Goal: Task Accomplishment & Management: Use online tool/utility

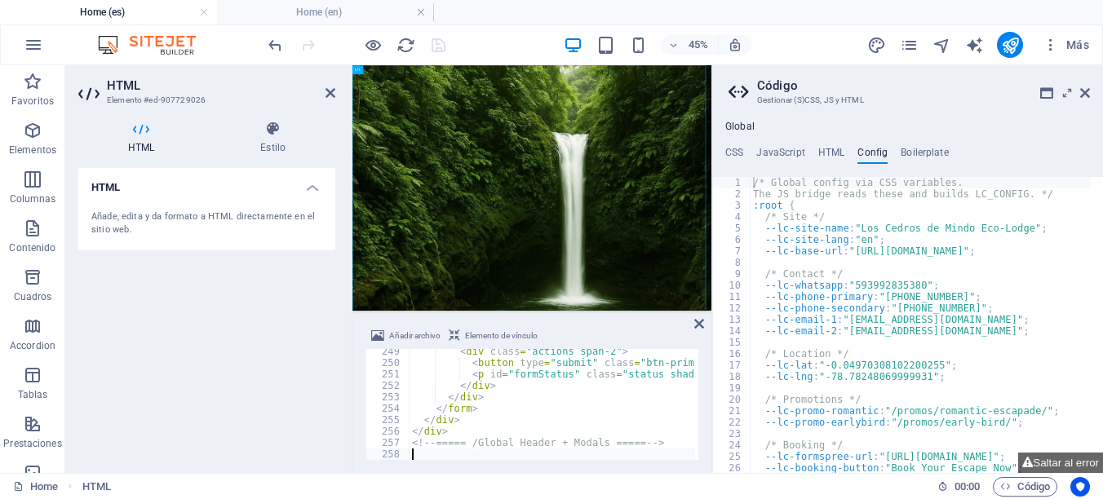
type textarea "<!-- ===== /Global Header + Modals ===== -->"
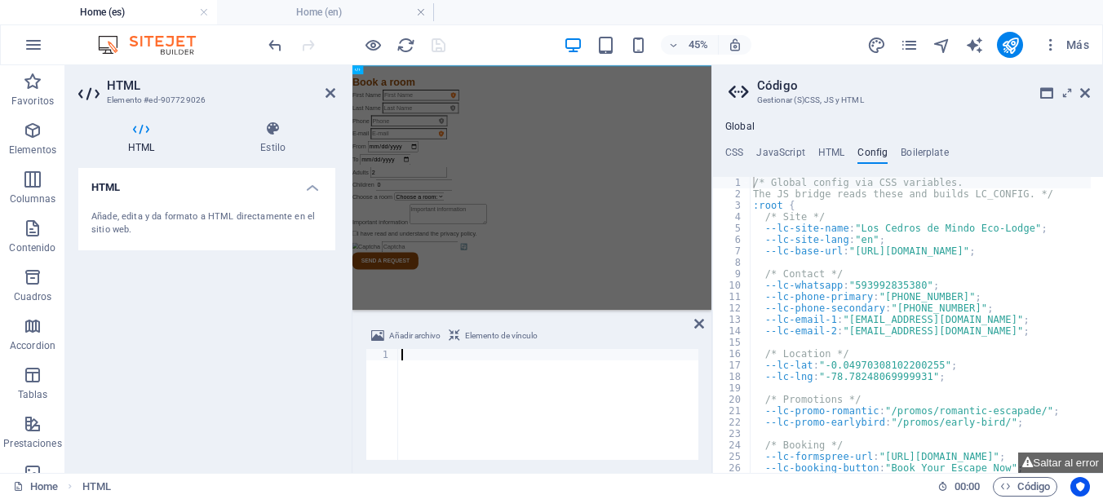
scroll to position [6800, 0]
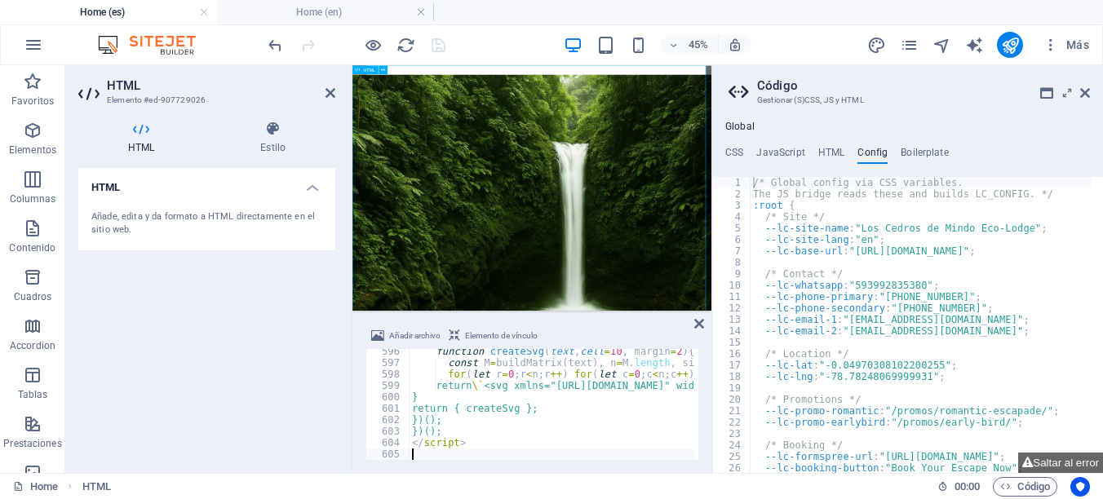
click at [436, 43] on icon "save" at bounding box center [438, 45] width 19 height 19
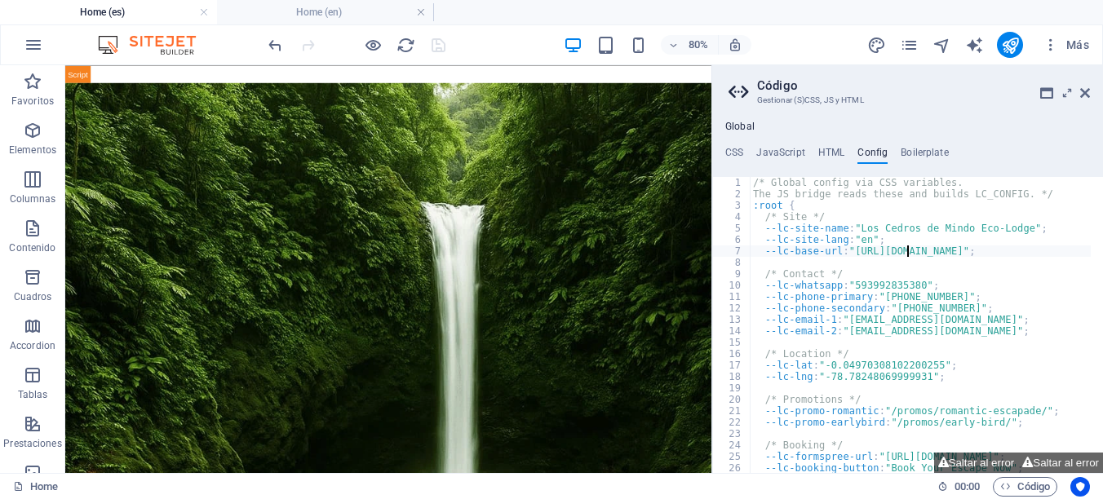
type textarea "}"
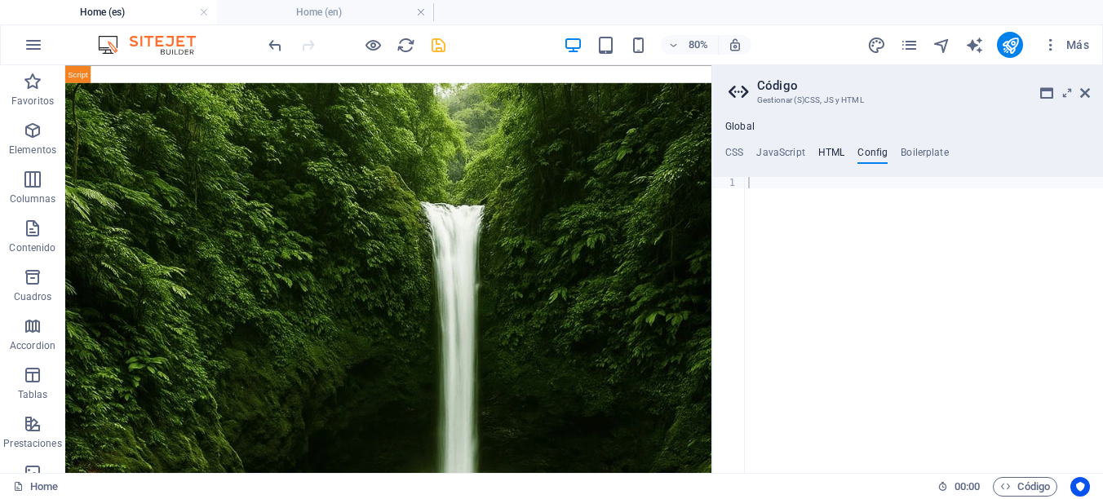
click at [829, 149] on h4 "HTML" at bounding box center [831, 156] width 27 height 18
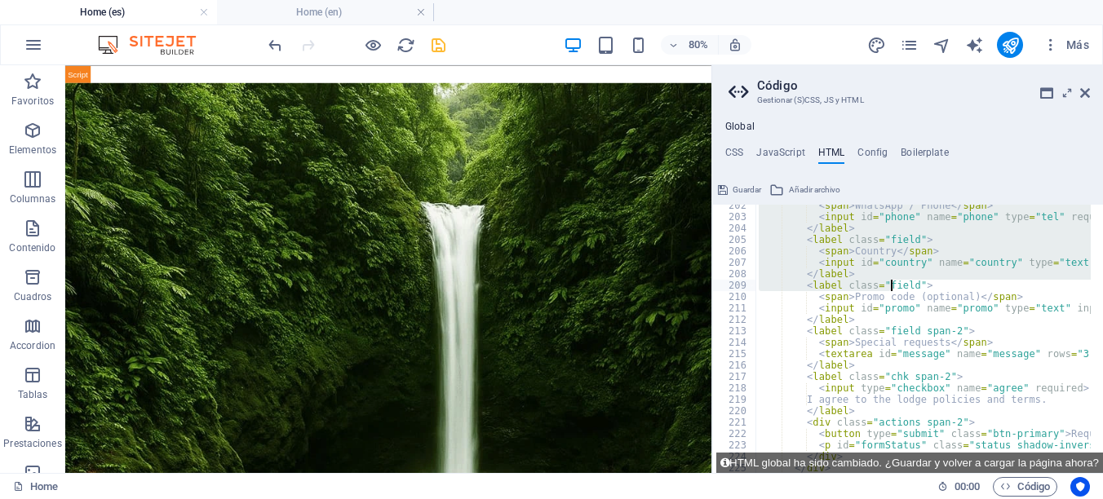
scroll to position [2371, 0]
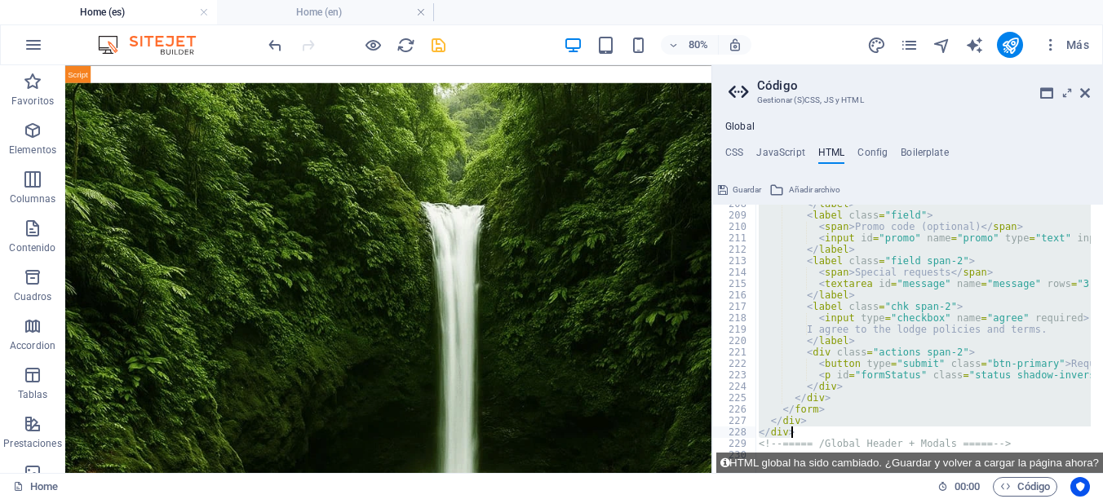
drag, startPoint x: 756, startPoint y: 229, endPoint x: 1023, endPoint y: 437, distance: 339.0
type textarea "</div> </div>"
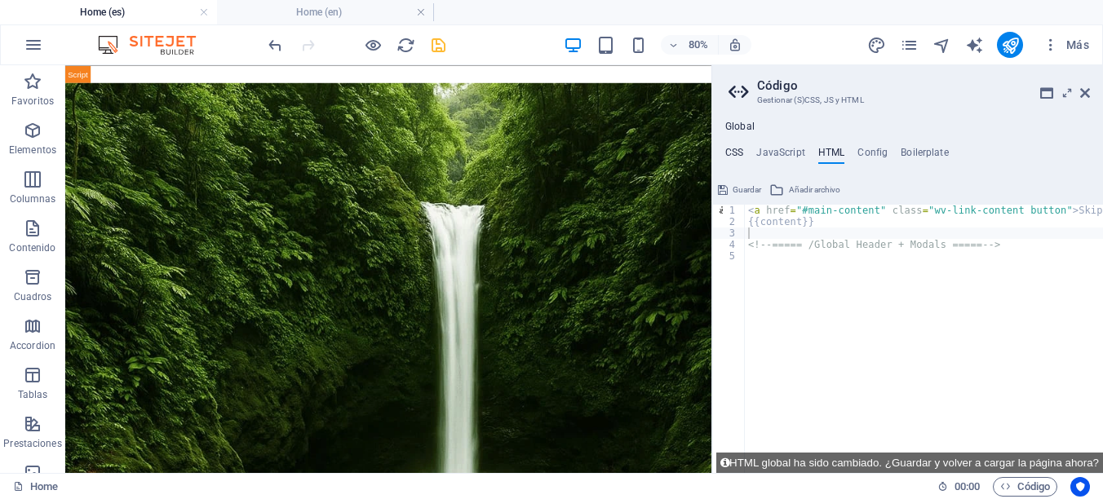
click at [734, 153] on h4 "CSS" at bounding box center [734, 156] width 18 height 18
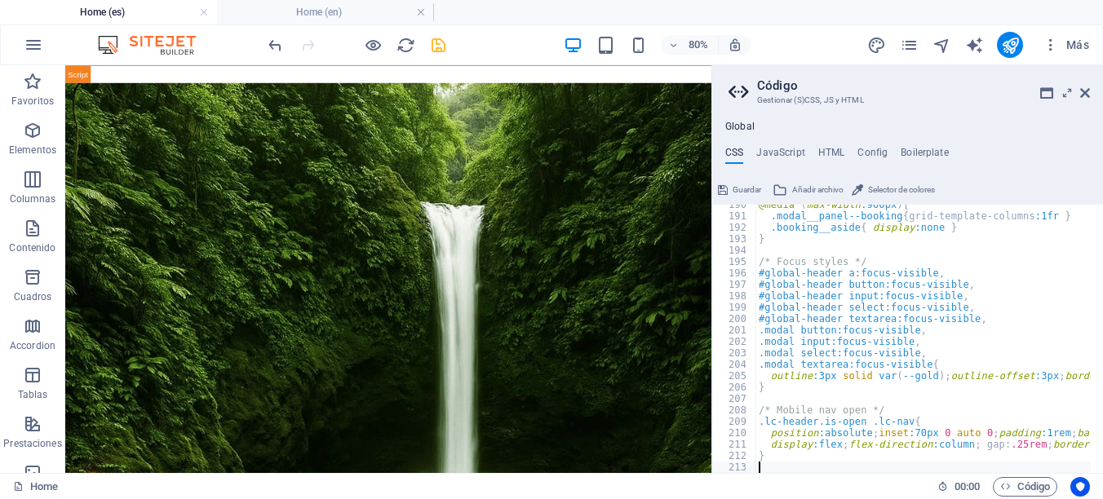
type textarea "}"
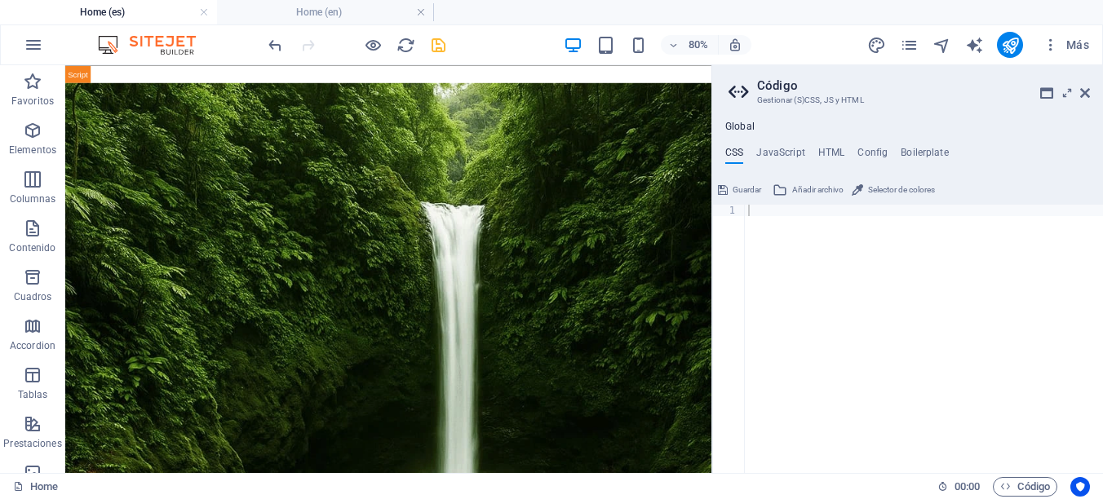
click at [740, 184] on span "Guardar" at bounding box center [747, 190] width 29 height 20
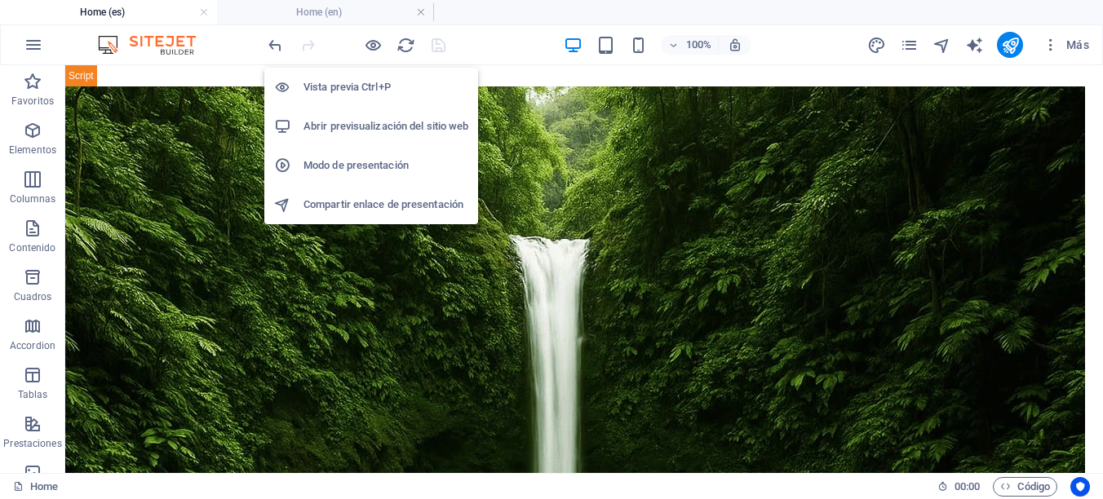
click at [388, 122] on h6 "Abrir previsualización del sitio web" at bounding box center [386, 127] width 165 height 20
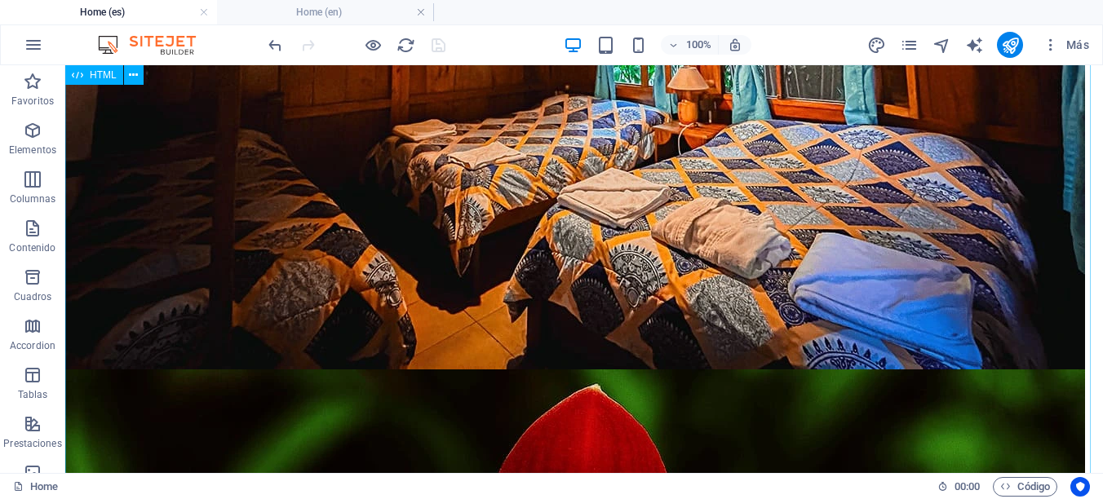
scroll to position [1224, 0]
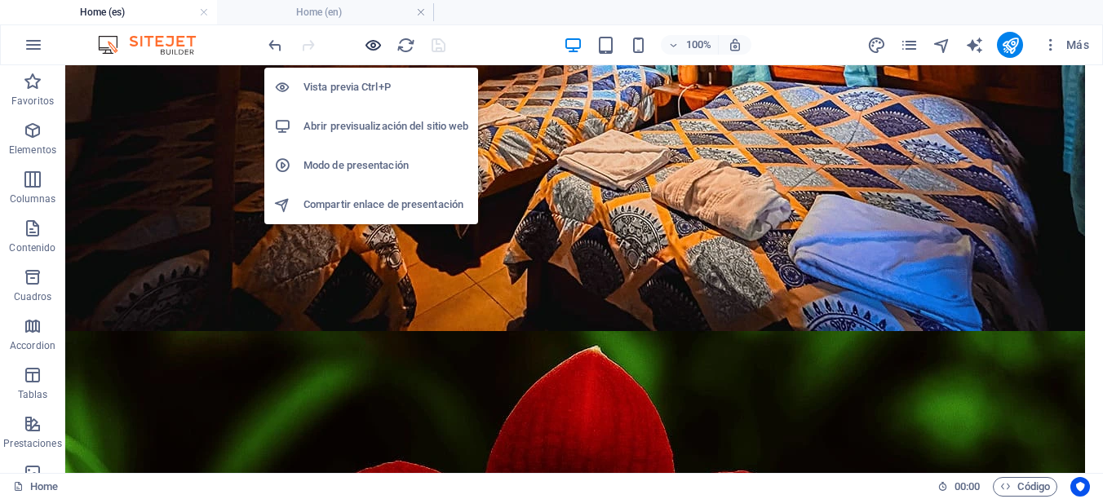
click at [370, 42] on icon "button" at bounding box center [373, 45] width 19 height 19
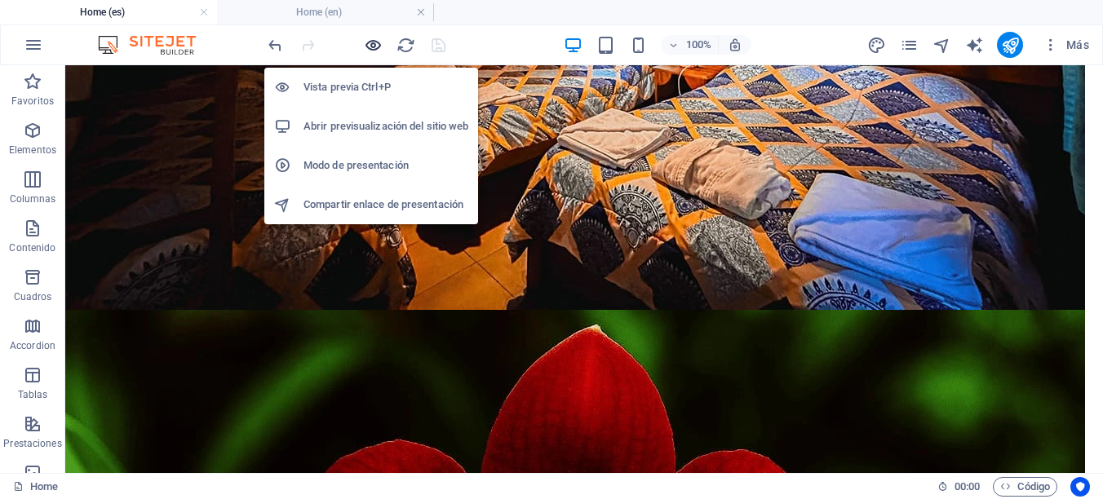
scroll to position [1203, 0]
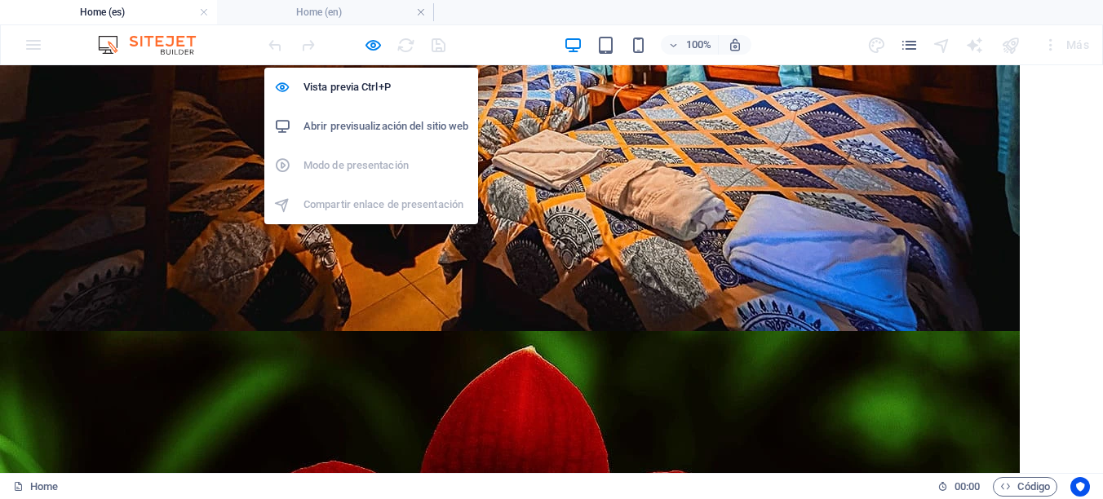
click at [367, 119] on h6 "Abrir previsualización del sitio web" at bounding box center [386, 127] width 165 height 20
